Goal: Task Accomplishment & Management: Use online tool/utility

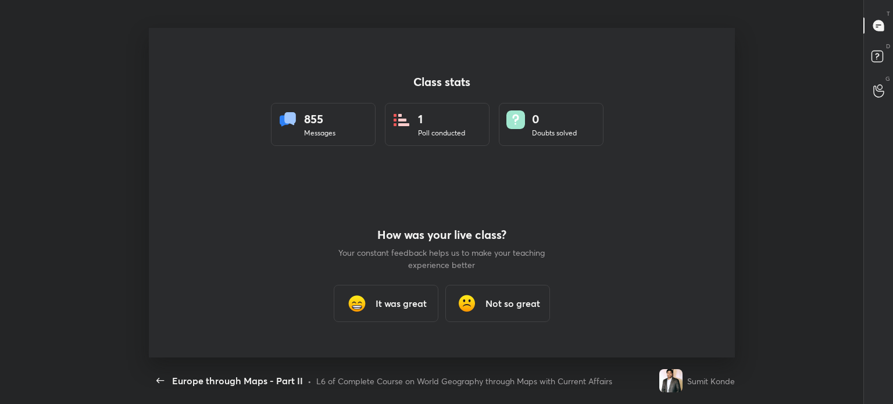
scroll to position [3, 0]
click at [402, 299] on h3 "It was great" at bounding box center [401, 303] width 51 height 14
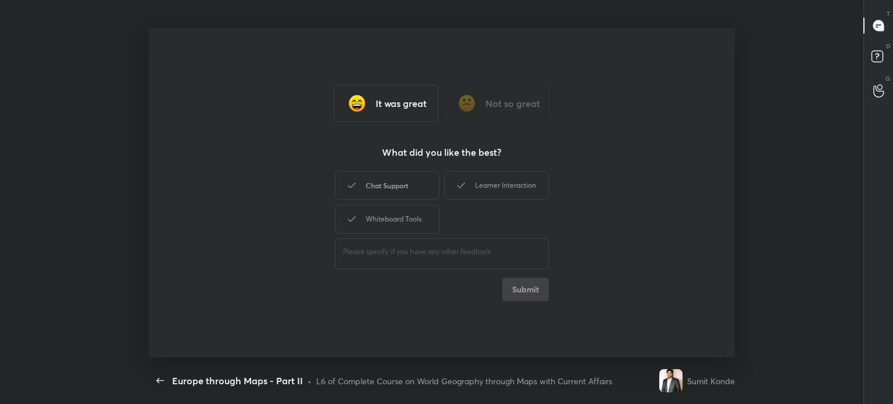
click at [407, 185] on div "Chat Support" at bounding box center [387, 185] width 105 height 29
click at [533, 292] on button "Submit" at bounding box center [525, 289] width 47 height 23
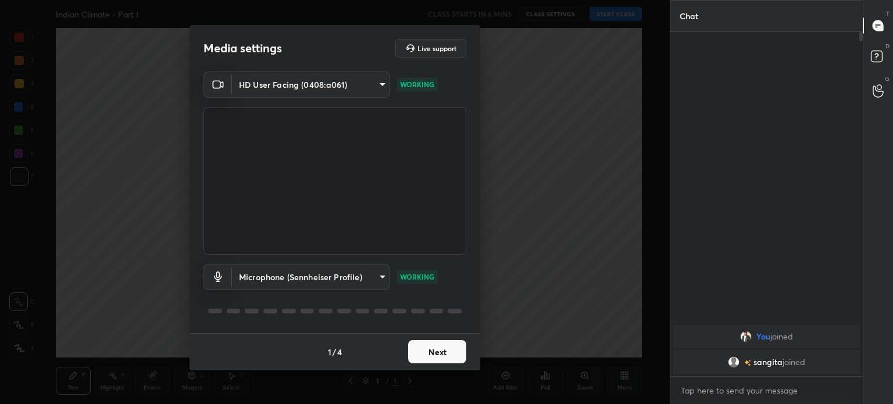
scroll to position [57802, 57509]
type textarea "x"
click at [754, 384] on textarea at bounding box center [767, 390] width 174 height 19
paste textarea "Due to an internet outage in my area since [DATE], I am unable to connect for […"
type textarea "Due to an internet outage in my area since [DATE], I am unable to connect for […"
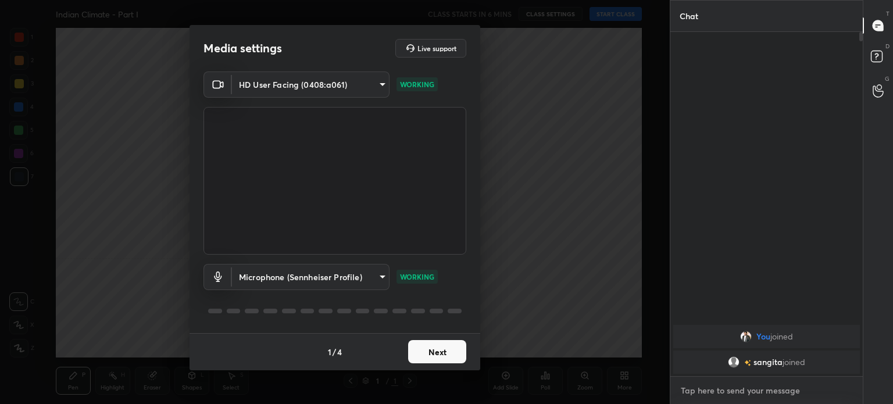
type textarea "x"
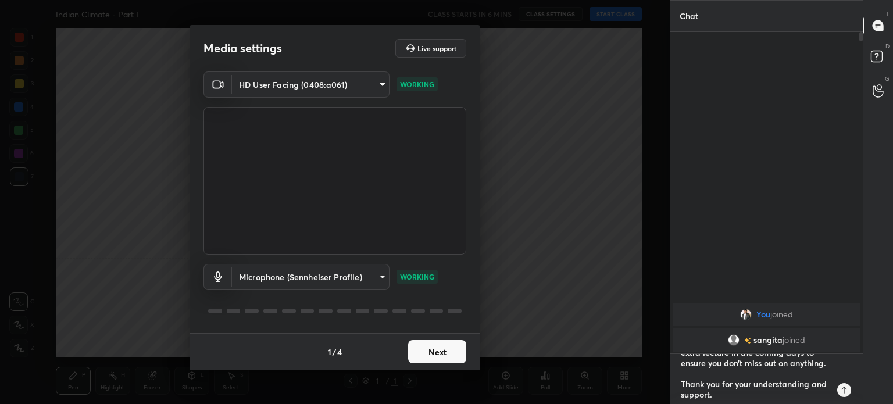
scroll to position [3, 3]
type textarea "Due to an internet outage in my area since [DATE], I am unable to connect for […"
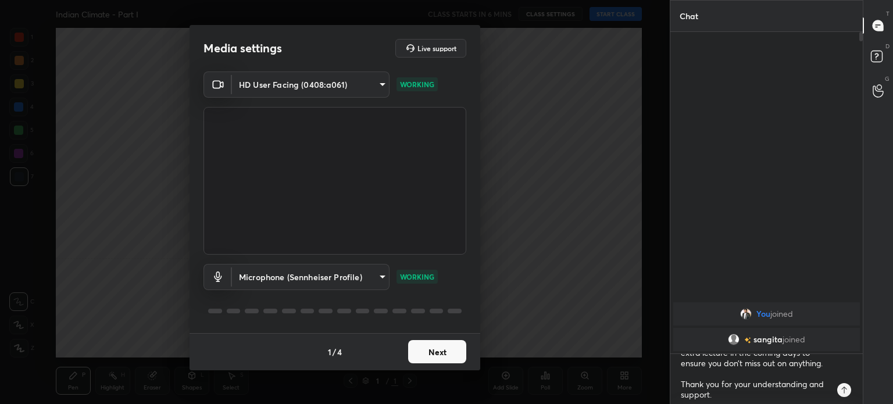
type textarea "x"
click at [846, 388] on icon at bounding box center [843, 389] width 9 height 9
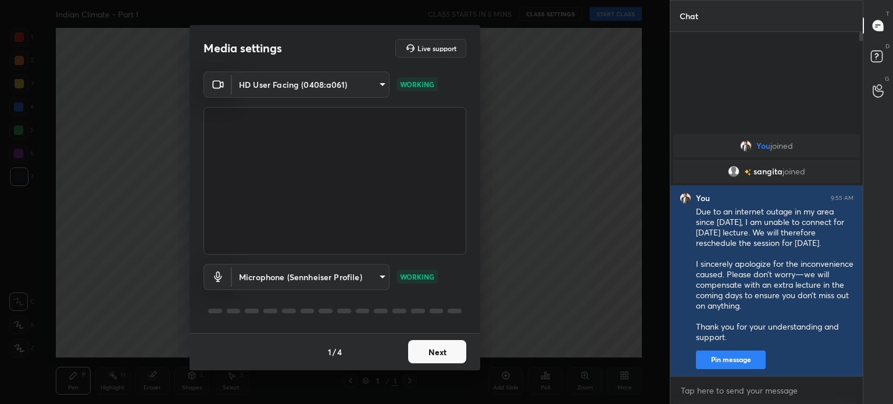
type textarea "x"
click at [459, 352] on button "Next" at bounding box center [437, 351] width 58 height 23
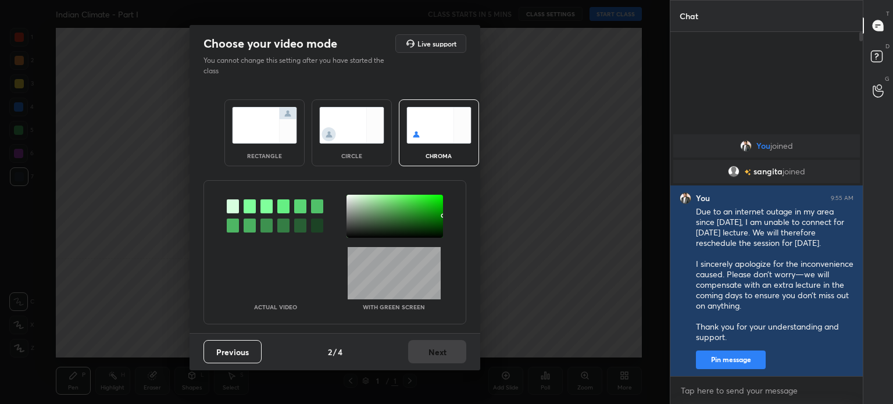
click at [339, 130] on img at bounding box center [351, 125] width 65 height 37
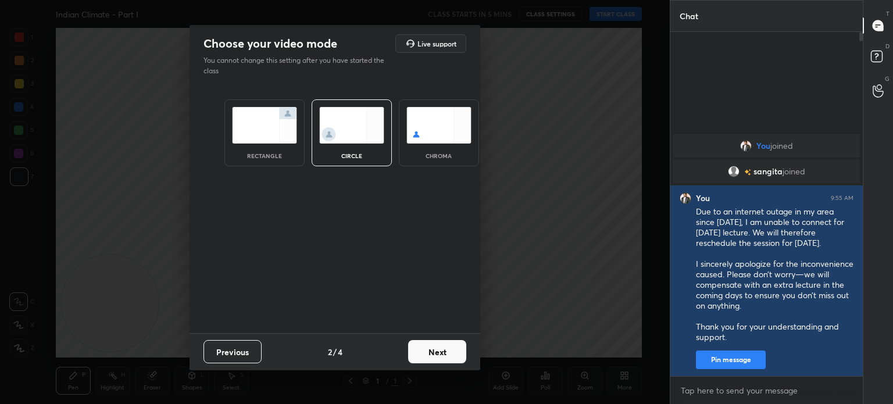
click at [449, 348] on button "Next" at bounding box center [437, 351] width 58 height 23
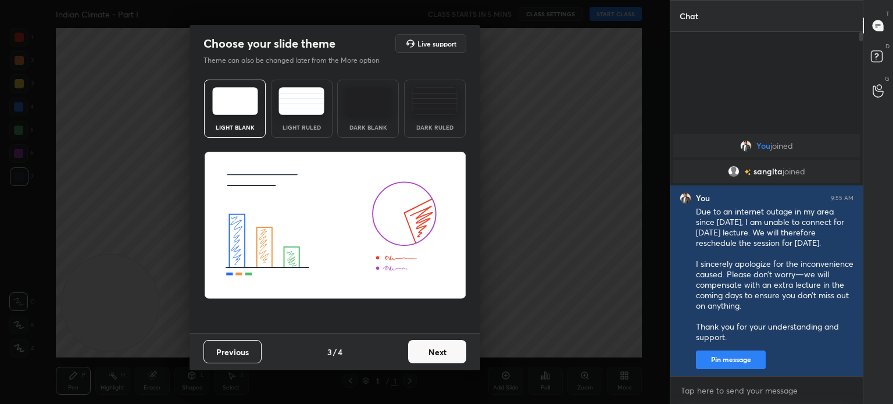
click at [438, 348] on button "Next" at bounding box center [437, 351] width 58 height 23
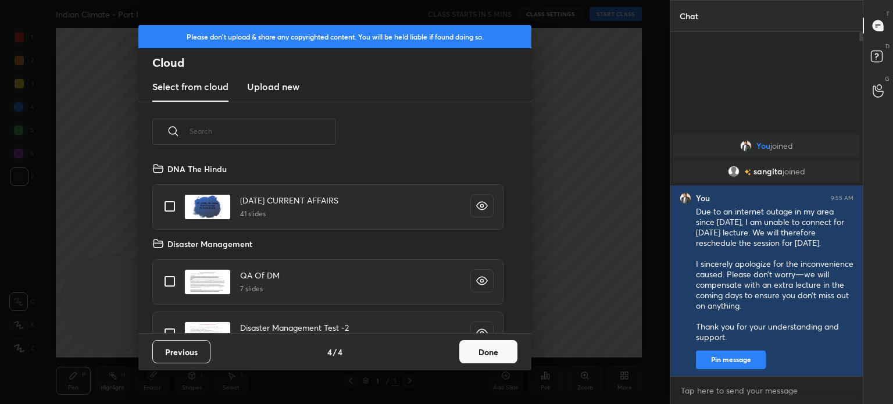
scroll to position [172, 373]
click at [269, 78] on new "Upload new" at bounding box center [273, 87] width 52 height 29
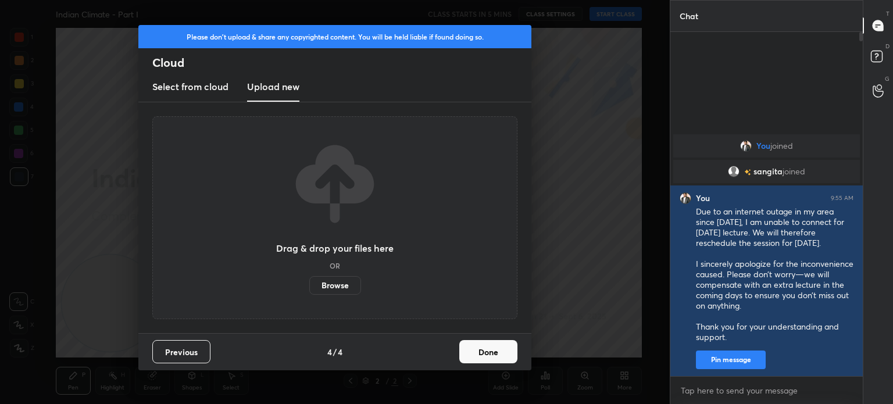
click at [341, 284] on label "Browse" at bounding box center [335, 285] width 52 height 19
click at [309, 284] on input "Browse" at bounding box center [309, 285] width 0 height 19
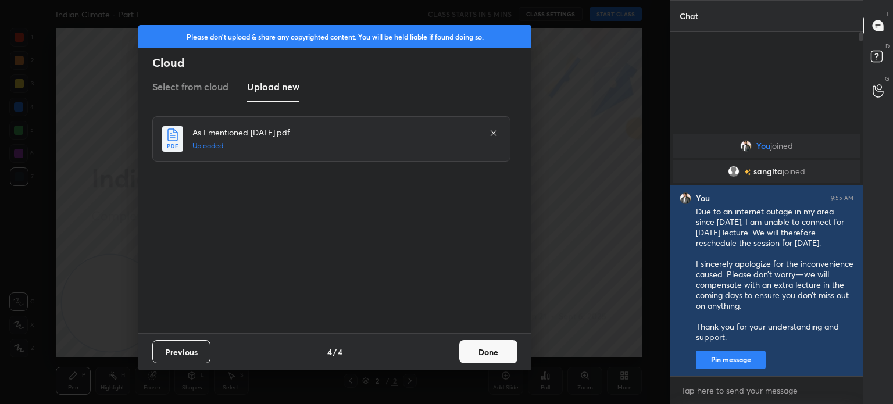
drag, startPoint x: 496, startPoint y: 349, endPoint x: 502, endPoint y: 356, distance: 8.3
click at [497, 349] on button "Done" at bounding box center [488, 351] width 58 height 23
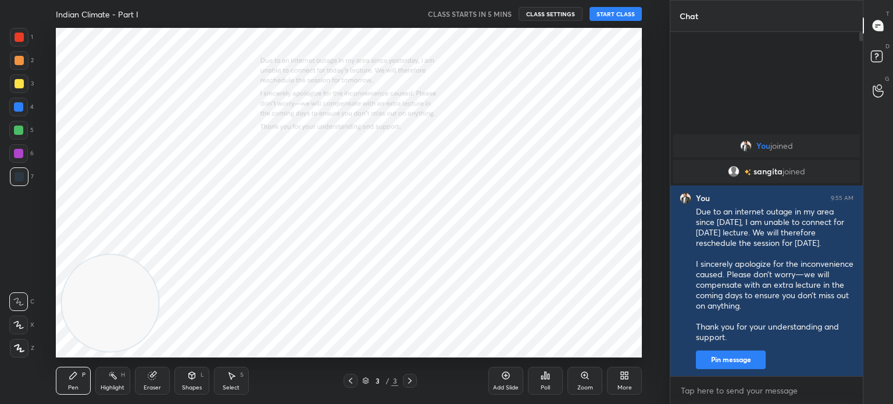
click at [583, 377] on icon at bounding box center [584, 375] width 6 height 6
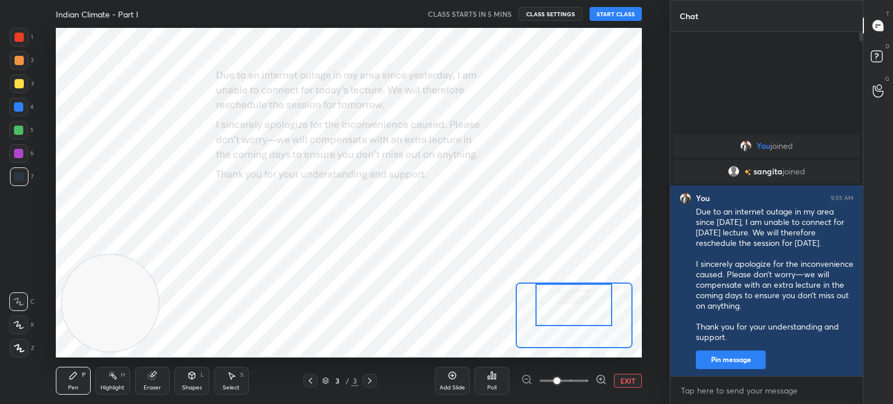
click at [582, 262] on div "Setting up your live class" at bounding box center [349, 193] width 586 height 330
click at [544, 9] on button "CLASS SETTINGS" at bounding box center [551, 14] width 64 height 14
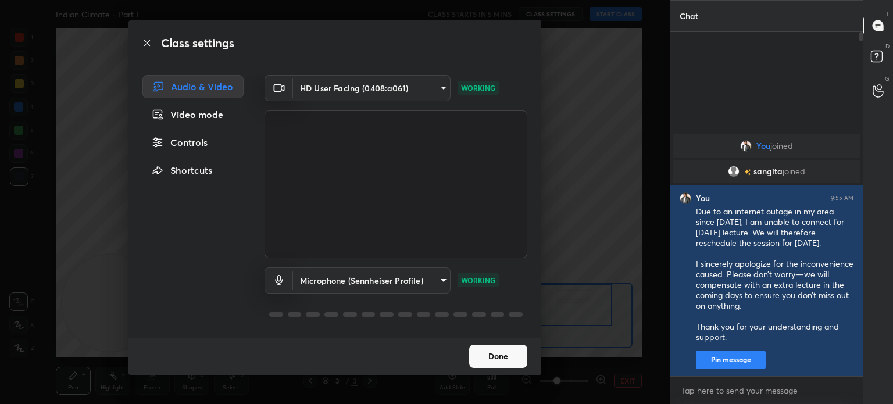
click at [195, 142] on div "Controls" at bounding box center [192, 142] width 101 height 23
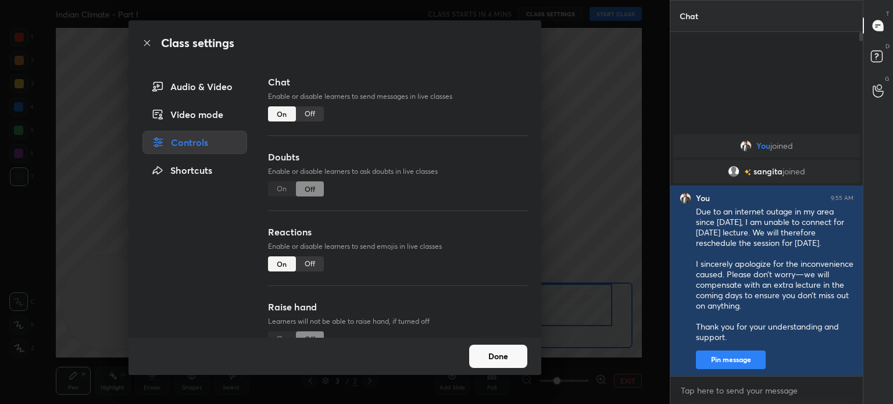
click at [314, 111] on div "Off" at bounding box center [310, 113] width 28 height 15
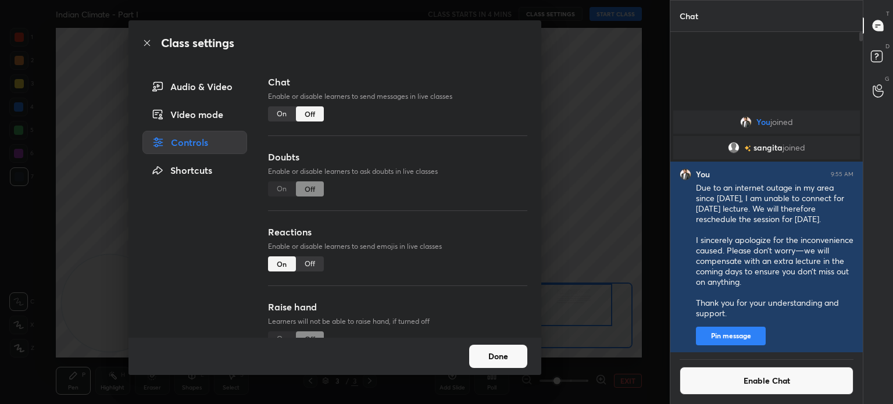
click at [503, 356] on button "Done" at bounding box center [498, 356] width 58 height 23
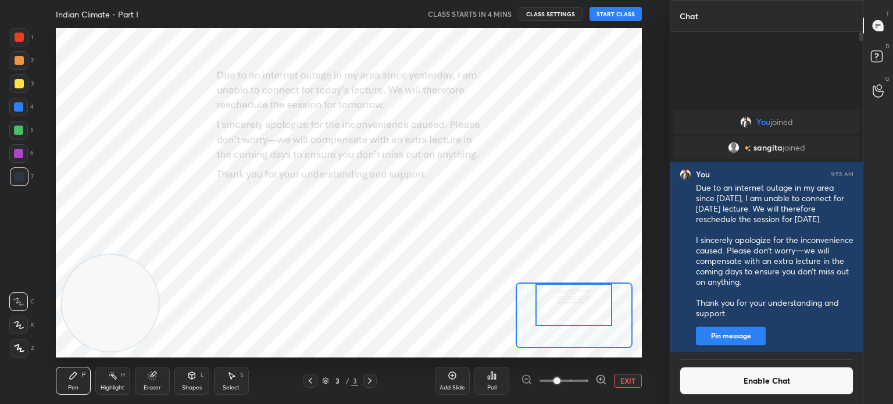
click at [604, 15] on button "START CLASS" at bounding box center [615, 14] width 52 height 14
click at [499, 13] on span "mute" at bounding box center [501, 14] width 16 height 8
click at [613, 12] on button "End Class" at bounding box center [618, 14] width 48 height 14
